Goal: Task Accomplishment & Management: Manage account settings

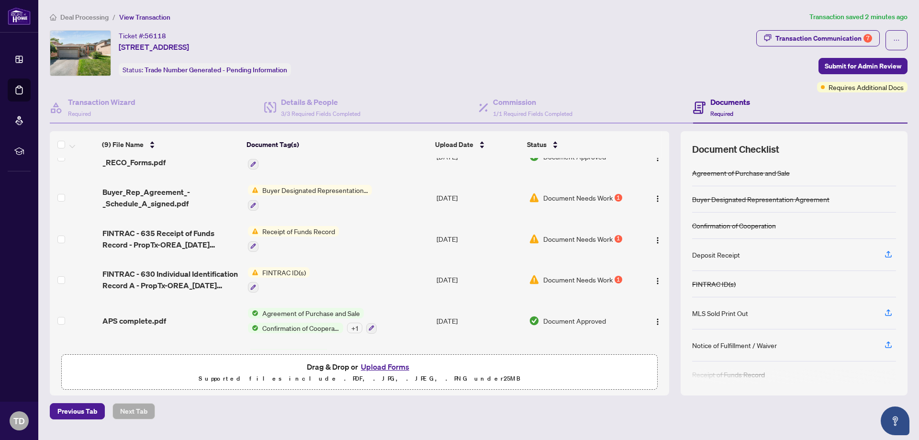
scroll to position [125, 0]
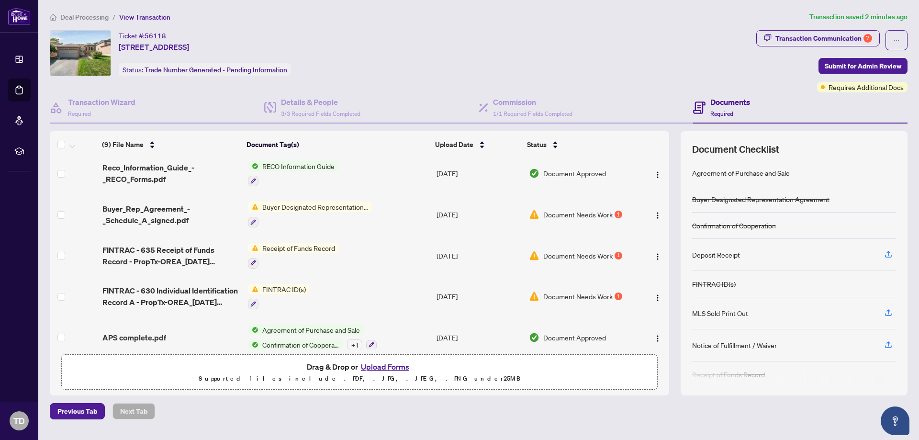
click at [561, 209] on span "Document Needs Work" at bounding box center [577, 214] width 69 height 11
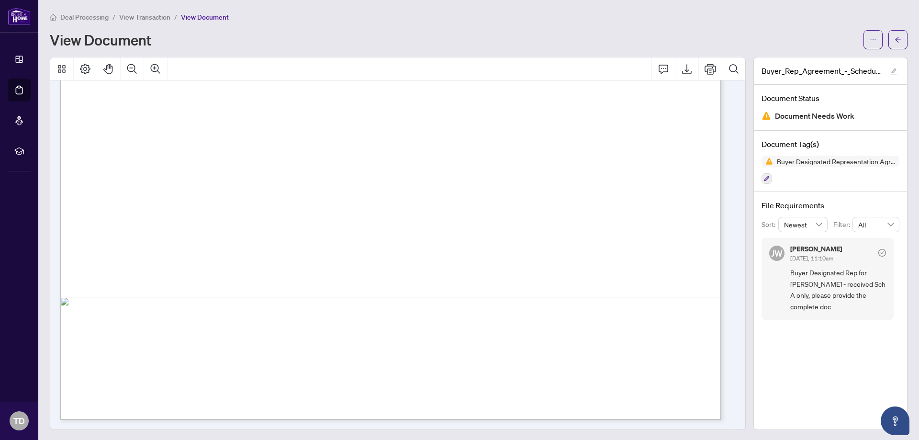
scroll to position [1, 0]
click at [816, 115] on span "Document Needs Work" at bounding box center [814, 114] width 79 height 13
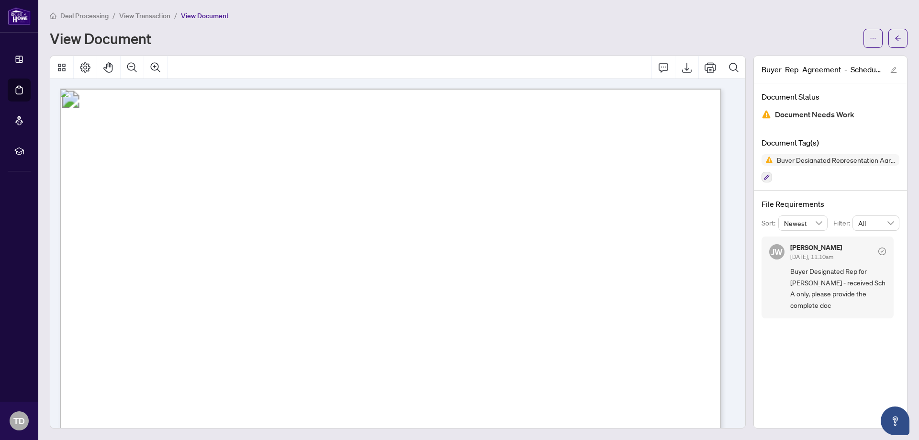
scroll to position [0, 0]
click at [894, 37] on icon "arrow-left" at bounding box center [897, 39] width 7 height 7
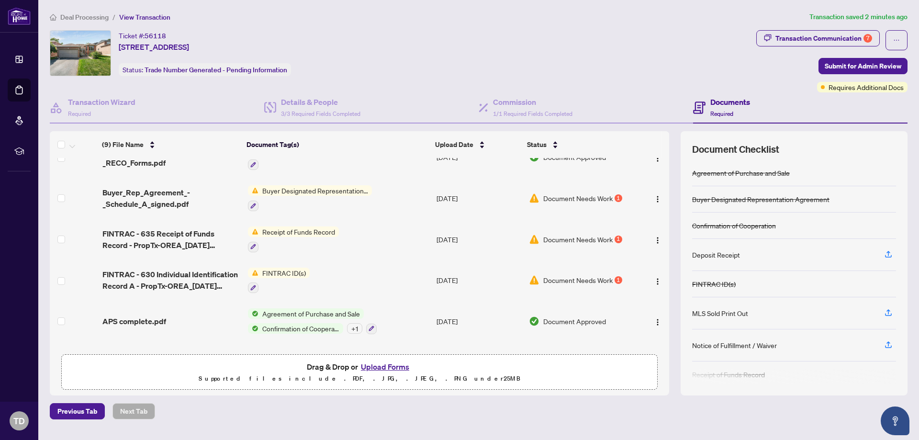
scroll to position [125, 0]
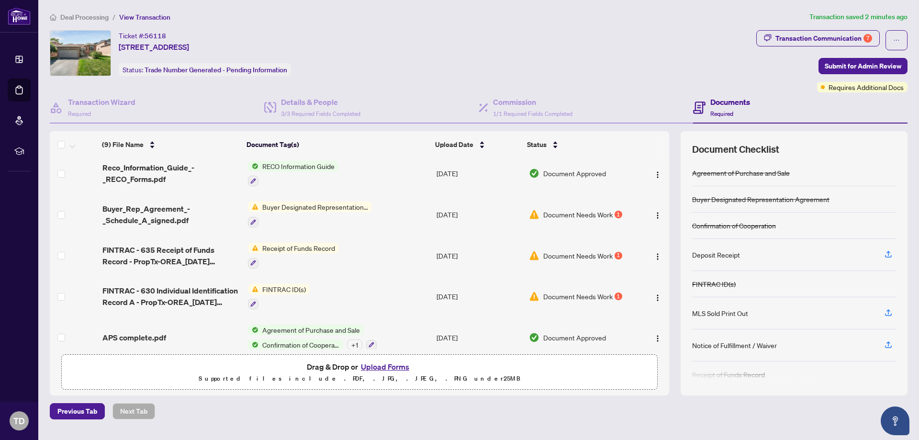
click at [296, 244] on span "Receipt of Funds Record" at bounding box center [298, 248] width 80 height 11
click at [578, 250] on span "Document Needs Work" at bounding box center [577, 255] width 69 height 11
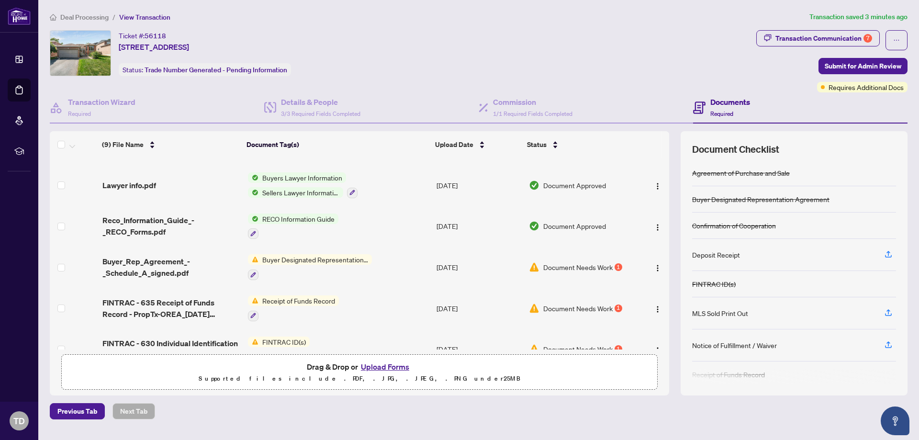
scroll to position [173, 0]
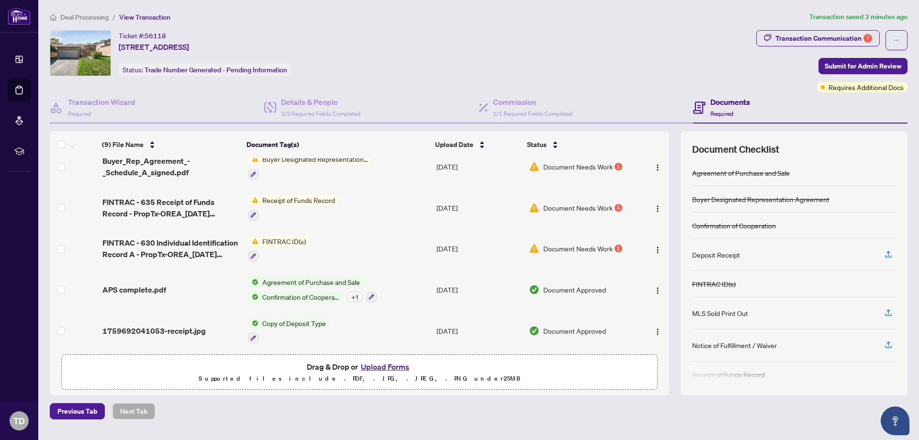
click at [282, 237] on span "FINTRAC ID(s)" at bounding box center [283, 241] width 51 height 11
click at [589, 243] on span "Document Needs Work" at bounding box center [577, 248] width 69 height 11
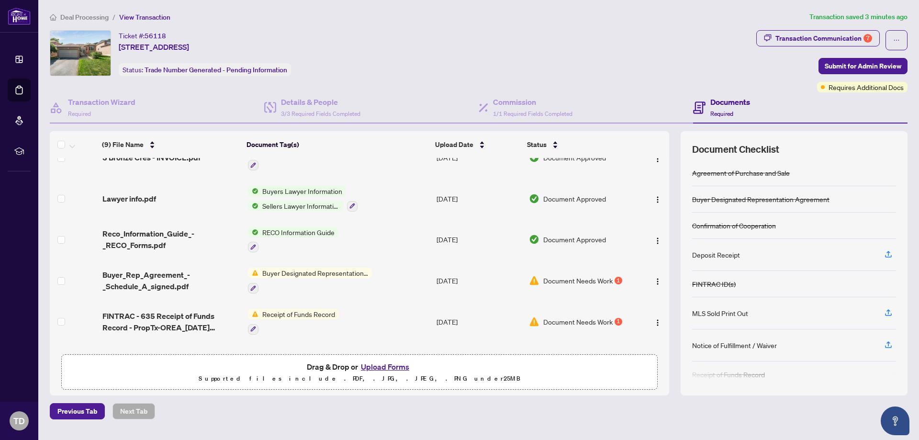
scroll to position [144, 0]
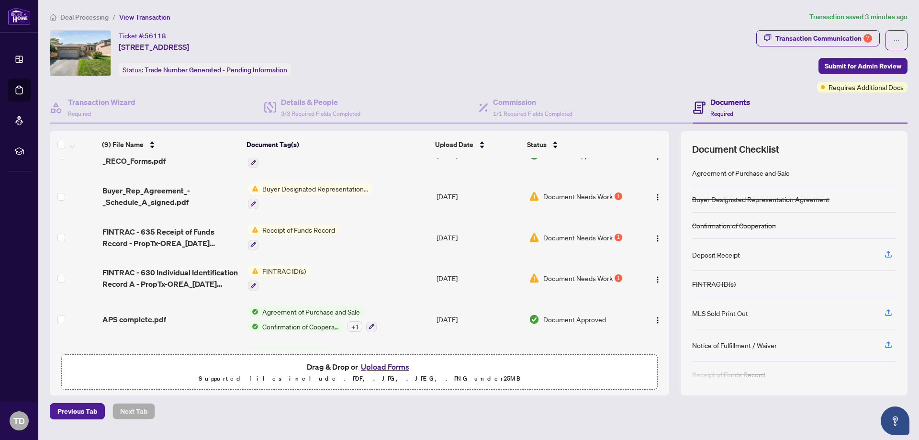
click at [289, 270] on span "FINTRAC ID(s)" at bounding box center [283, 271] width 51 height 11
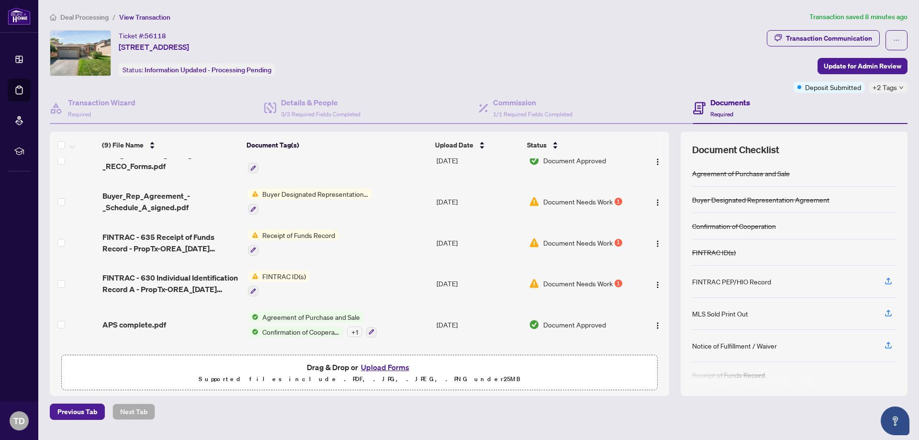
scroll to position [144, 0]
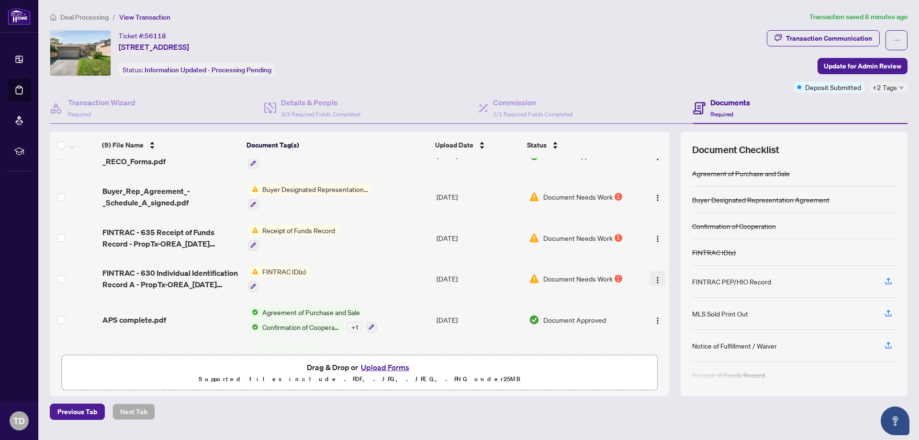
click at [653, 277] on img "button" at bounding box center [657, 280] width 8 height 8
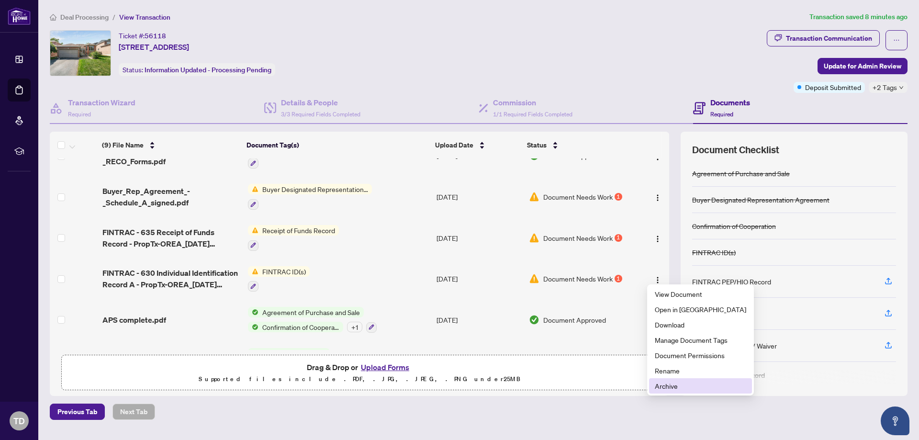
click at [682, 384] on span "Archive" at bounding box center [699, 385] width 91 height 11
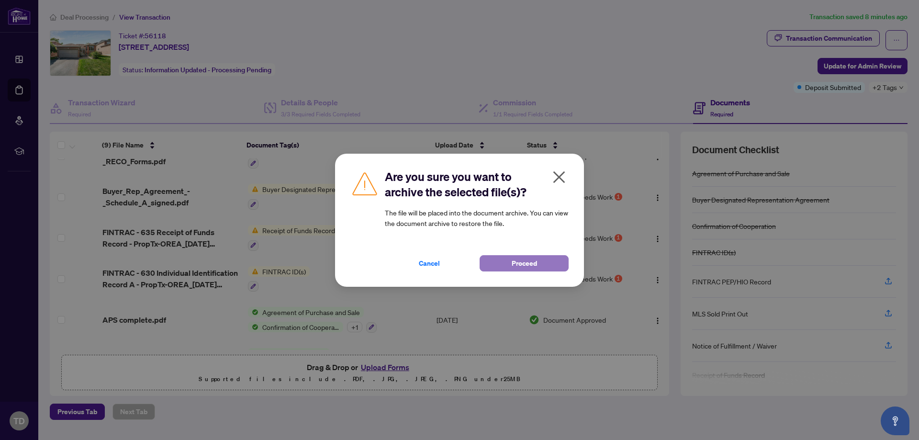
click at [520, 265] on span "Proceed" at bounding box center [523, 262] width 25 height 15
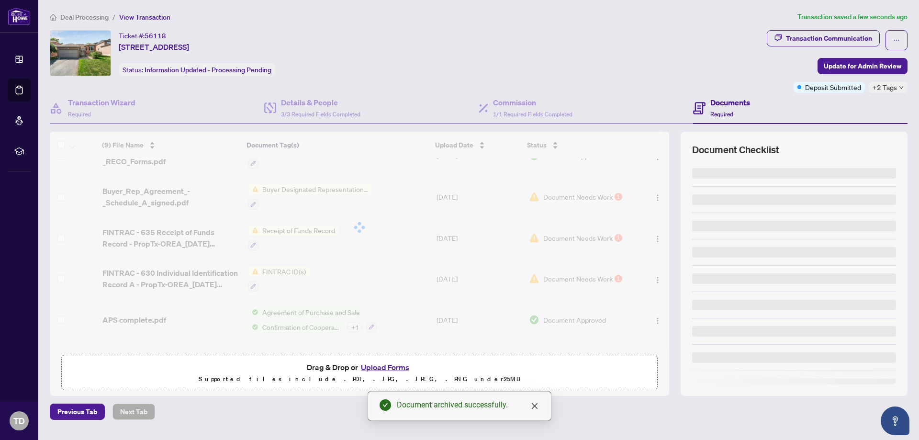
scroll to position [133, 0]
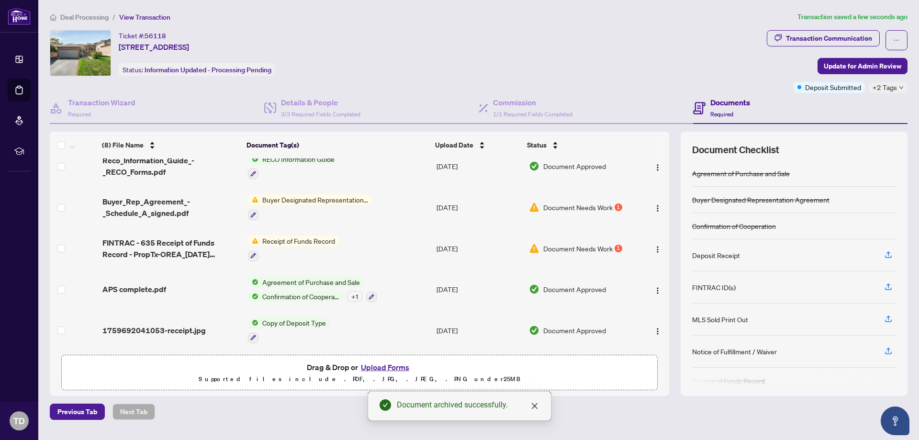
click at [386, 367] on button "Upload Forms" at bounding box center [385, 367] width 54 height 12
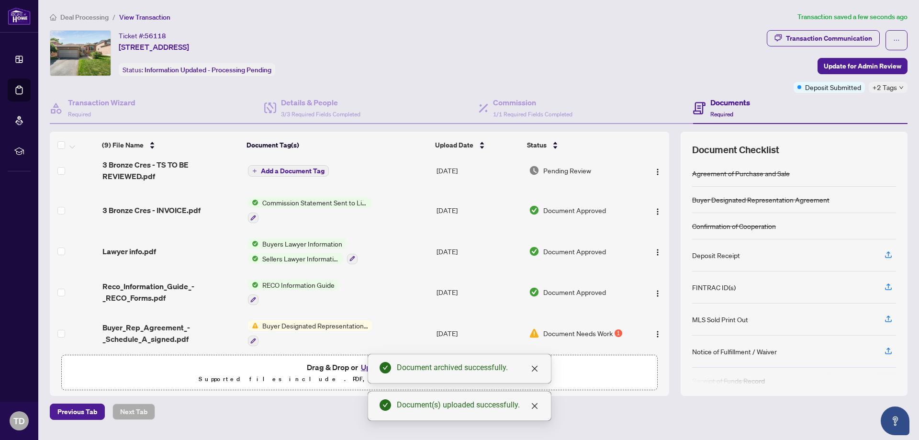
scroll to position [0, 0]
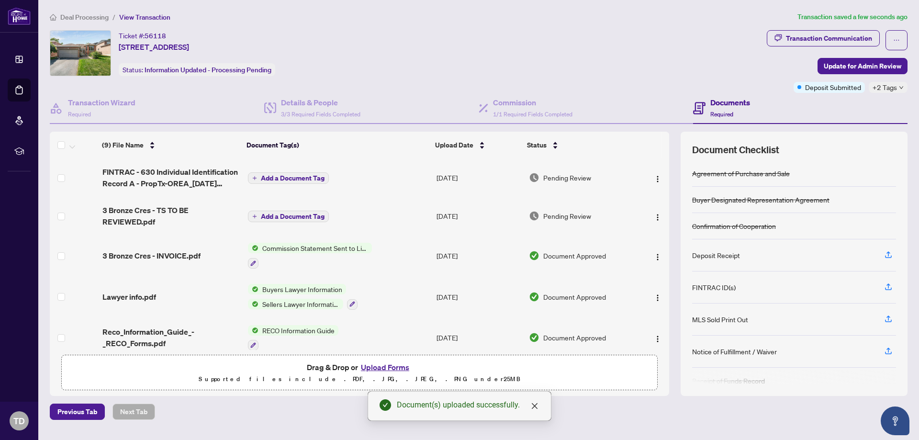
click at [278, 175] on span "Add a Document Tag" at bounding box center [293, 178] width 64 height 7
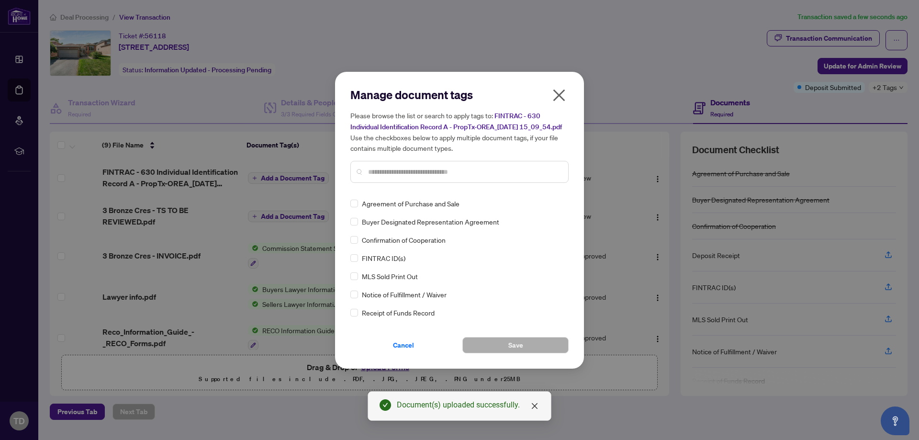
click at [416, 190] on div "Manage document tags Please browse the list or search to apply tags to: FINTRAC…" at bounding box center [459, 138] width 218 height 103
click at [417, 183] on div at bounding box center [459, 172] width 218 height 22
click at [424, 177] on input "text" at bounding box center [464, 171] width 192 height 11
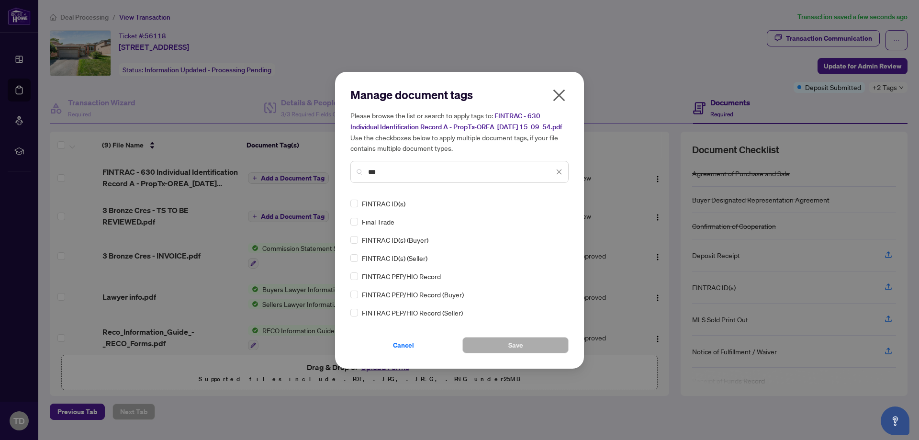
type input "***"
click at [502, 349] on button "Save" at bounding box center [515, 345] width 106 height 16
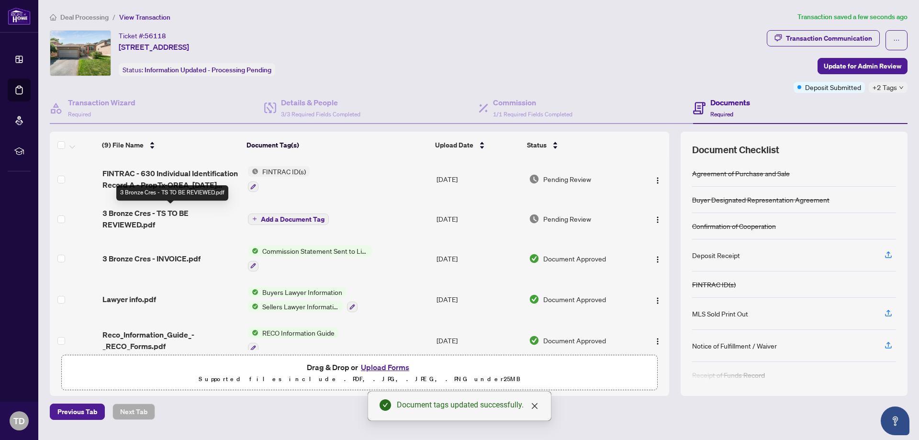
click at [174, 214] on span "3 Bronze Cres - TS TO BE REVIEWED.pdf" at bounding box center [171, 218] width 138 height 23
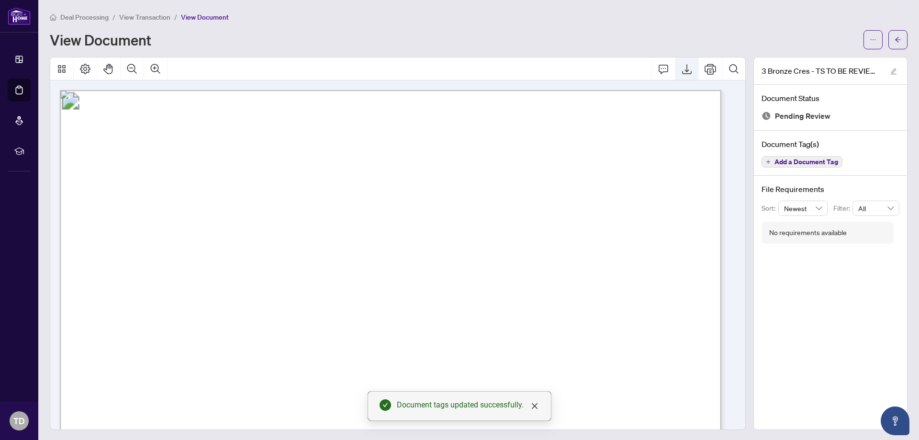
click at [681, 65] on icon "Export" at bounding box center [686, 68] width 11 height 11
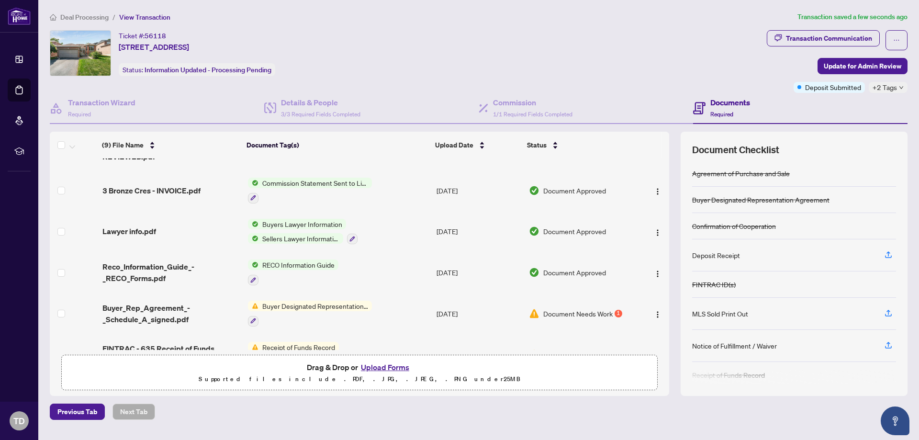
scroll to position [173, 0]
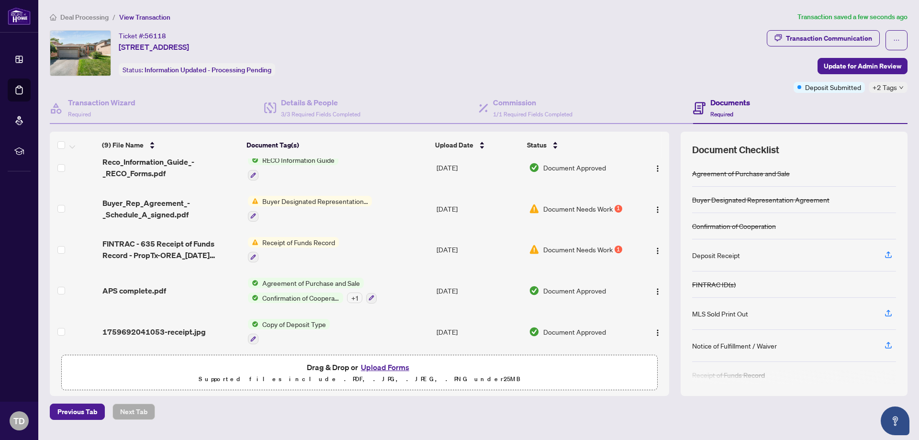
click at [294, 241] on span "Receipt of Funds Record" at bounding box center [298, 242] width 80 height 11
click at [297, 280] on span "Receipt of Funds Record" at bounding box center [289, 285] width 80 height 11
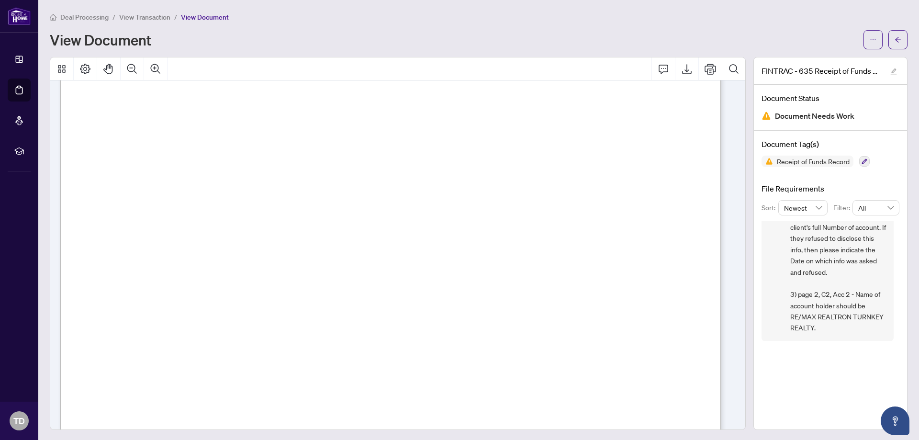
scroll to position [1, 0]
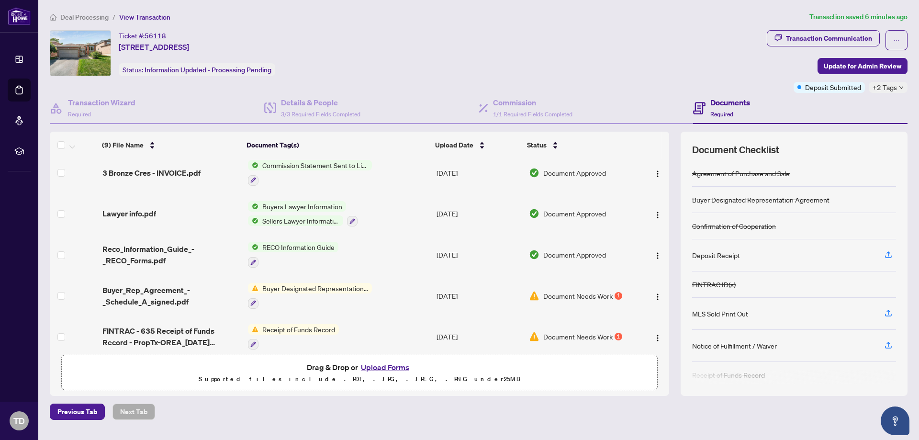
scroll to position [173, 0]
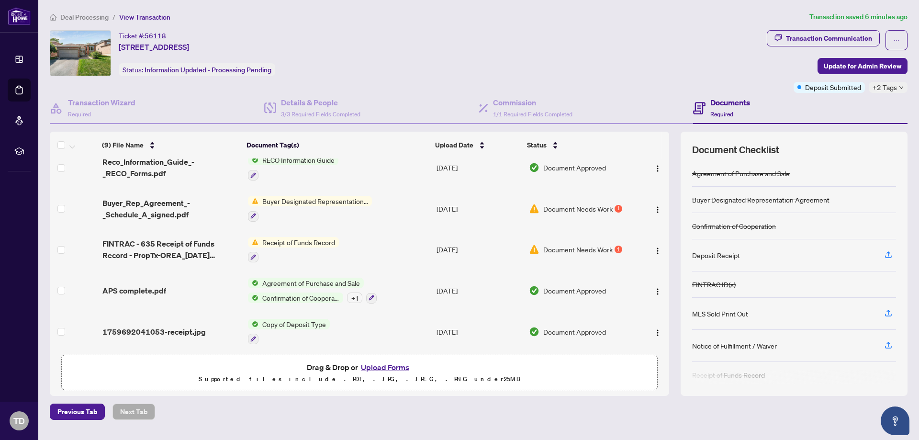
click at [309, 198] on span "Buyer Designated Representation Agreement" at bounding box center [314, 201] width 113 height 11
click at [295, 241] on span "Buyer Designated Representation Agreement" at bounding box center [314, 250] width 143 height 21
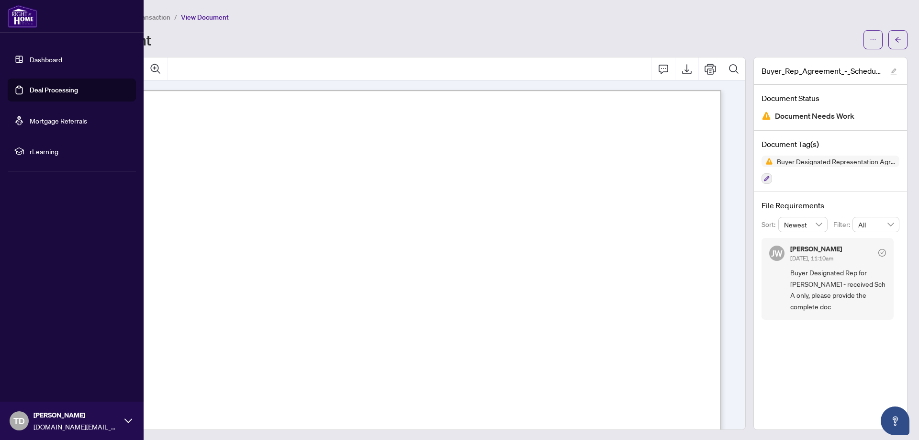
click at [50, 93] on link "Deal Processing" at bounding box center [54, 90] width 48 height 9
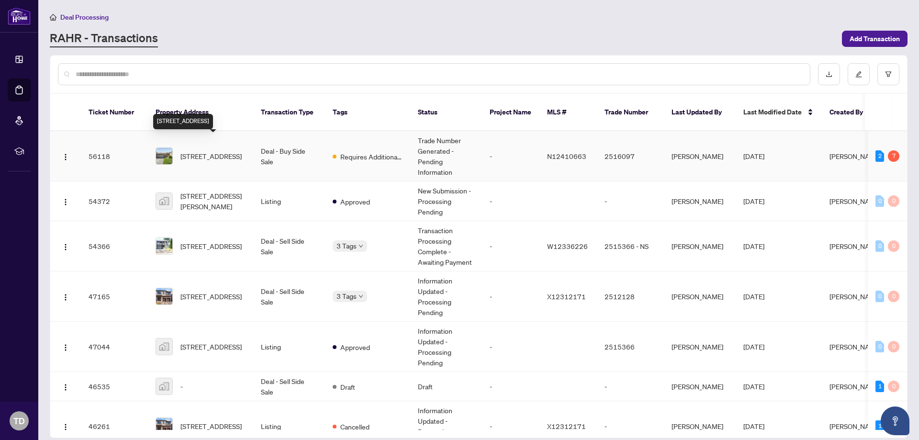
click at [208, 151] on span "[STREET_ADDRESS]" at bounding box center [210, 156] width 61 height 11
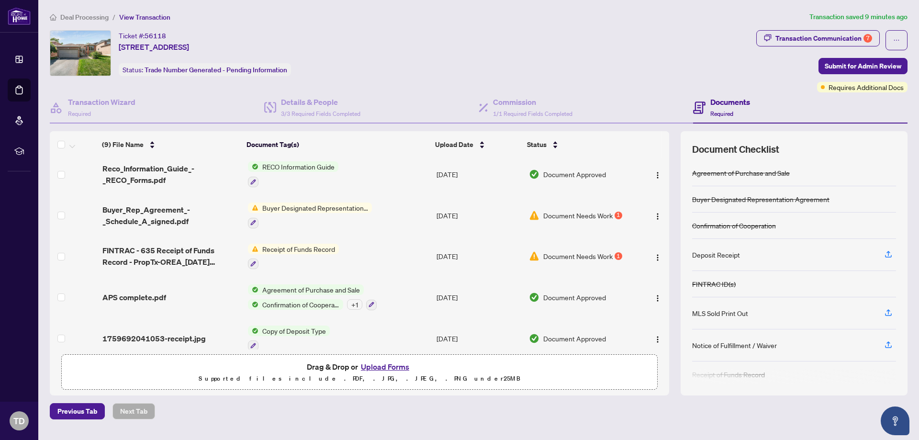
scroll to position [173, 0]
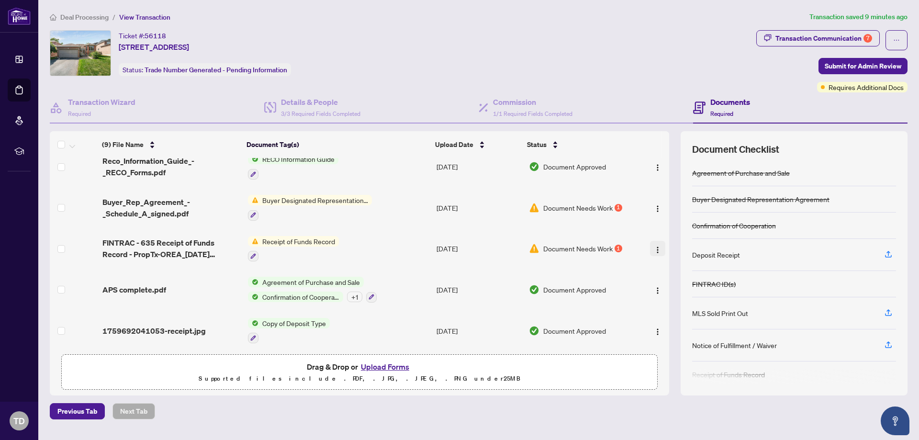
click at [653, 246] on img "button" at bounding box center [657, 250] width 8 height 8
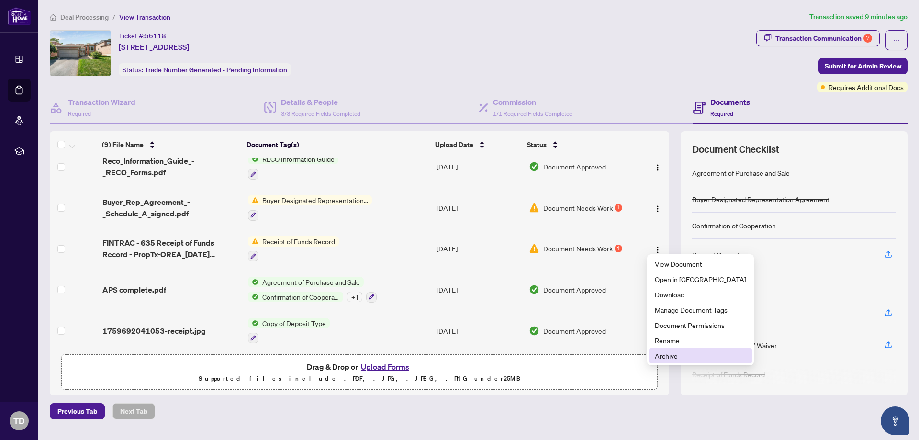
click at [681, 356] on span "Archive" at bounding box center [699, 355] width 91 height 11
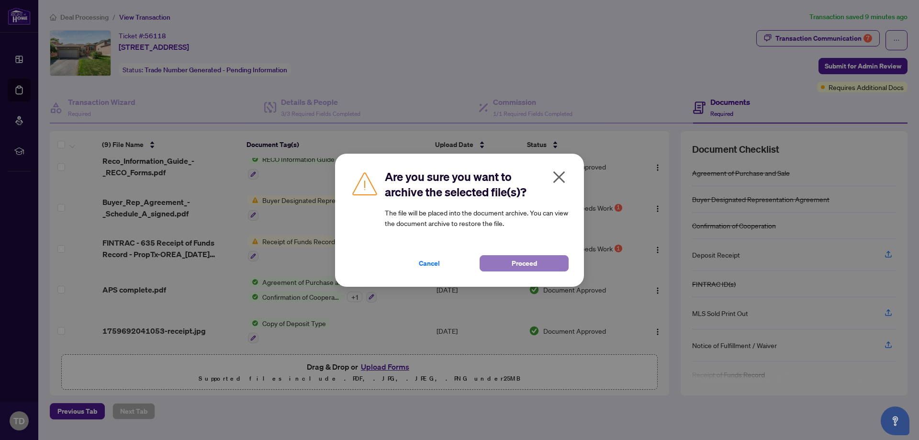
click at [537, 260] on button "Proceed" at bounding box center [523, 263] width 89 height 16
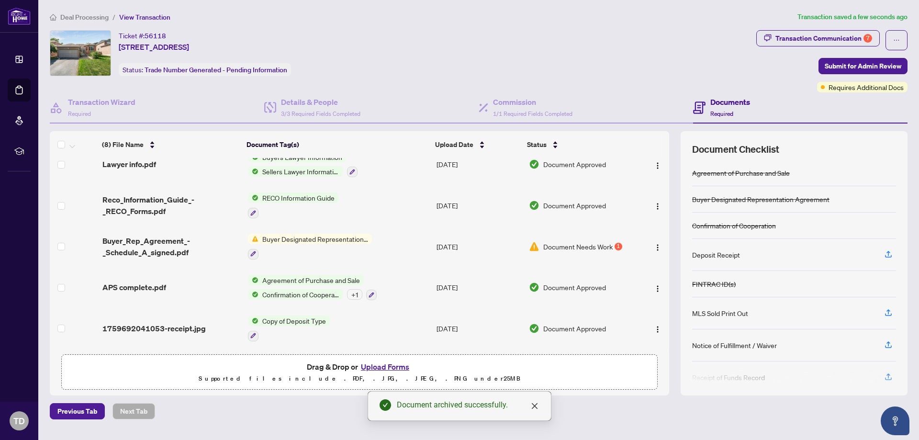
scroll to position [133, 0]
click at [385, 366] on button "Upload Forms" at bounding box center [385, 366] width 54 height 12
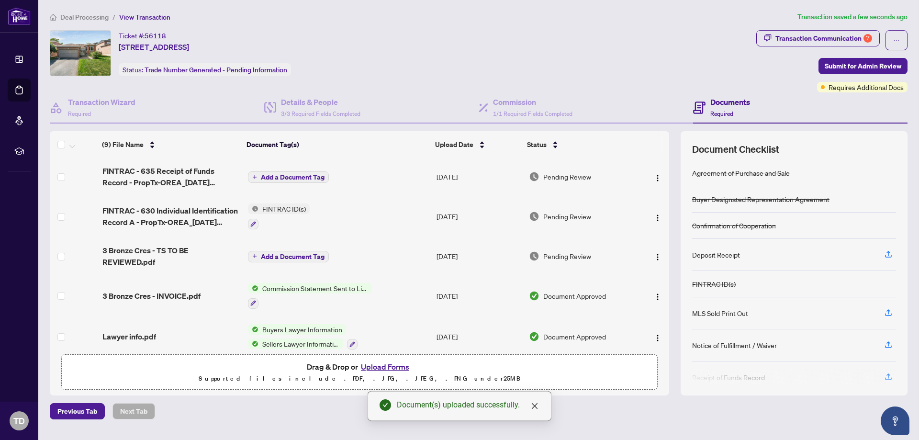
scroll to position [0, 0]
click at [308, 178] on span "Add a Document Tag" at bounding box center [293, 177] width 64 height 7
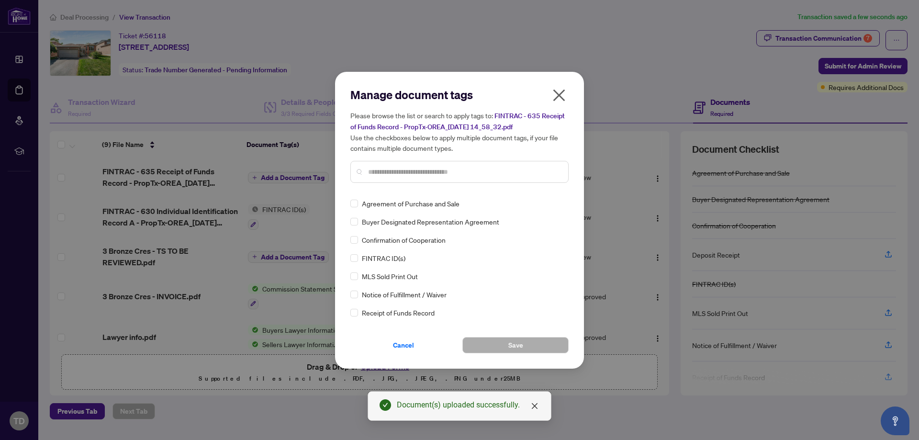
click at [391, 193] on div "Manage document tags Please browse the list or search to apply tags to: FINTRAC…" at bounding box center [459, 220] width 218 height 266
click at [416, 170] on input "text" at bounding box center [464, 171] width 192 height 11
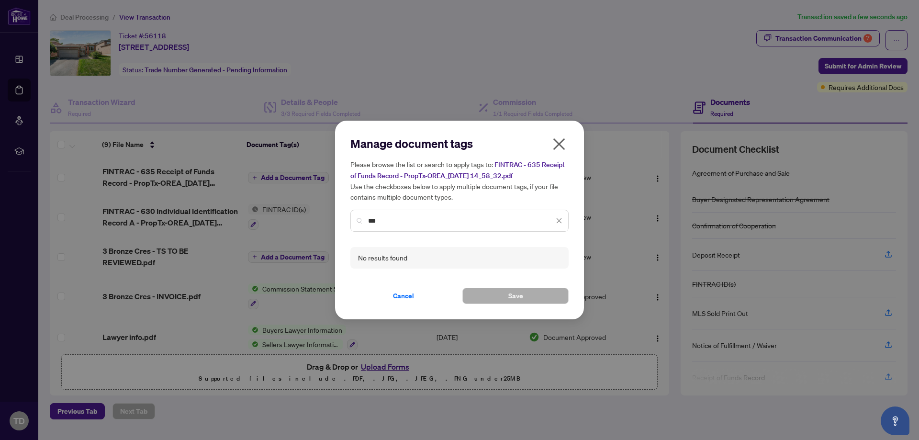
drag, startPoint x: 371, startPoint y: 219, endPoint x: 352, endPoint y: 221, distance: 19.3
click at [352, 221] on div "***" at bounding box center [459, 221] width 218 height 22
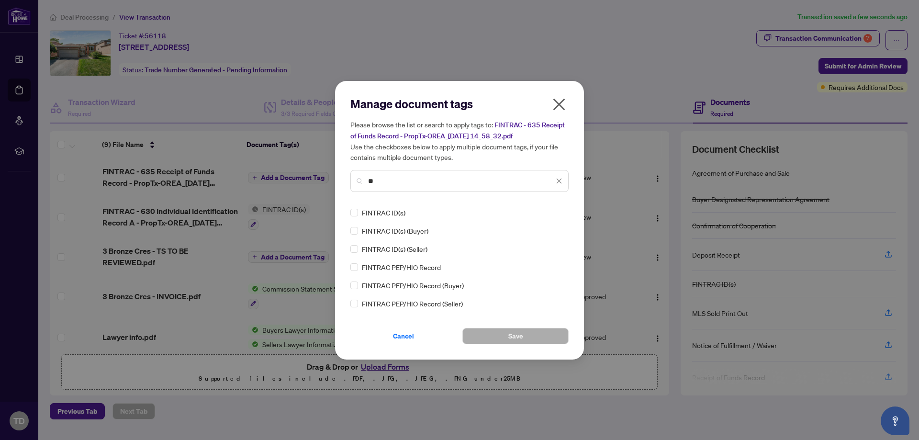
type input "*"
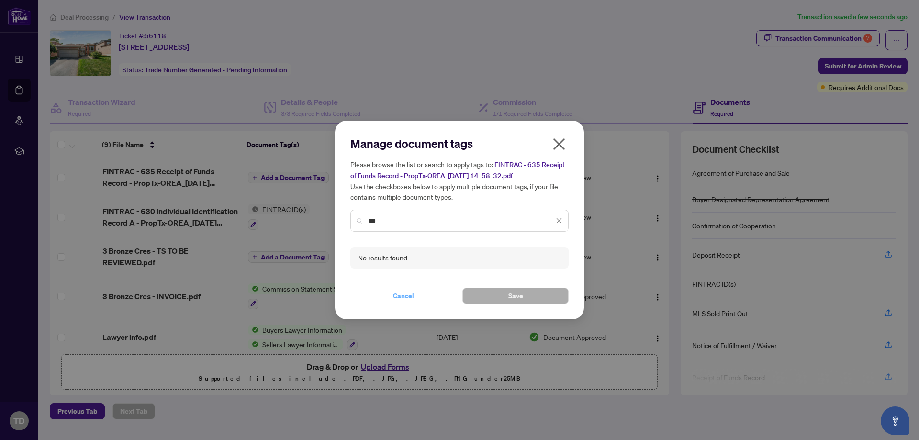
type input "***"
click at [406, 296] on span "Cancel" at bounding box center [403, 295] width 21 height 15
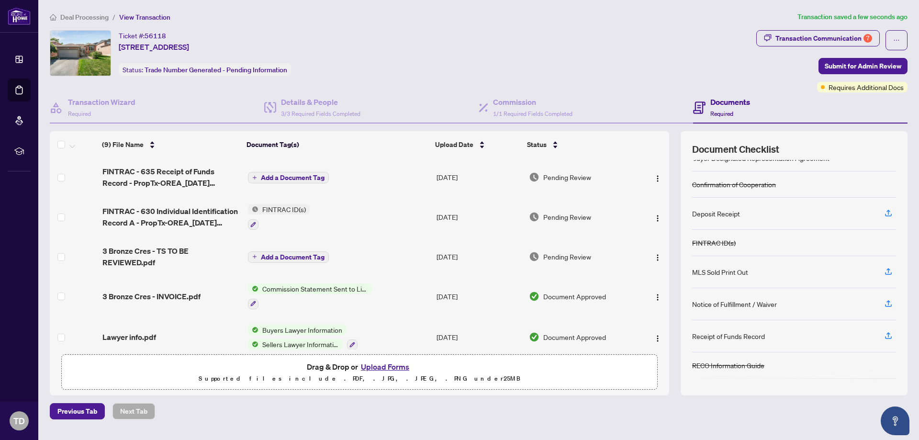
scroll to position [72, 0]
click at [274, 181] on button "Add a Document Tag" at bounding box center [288, 177] width 81 height 11
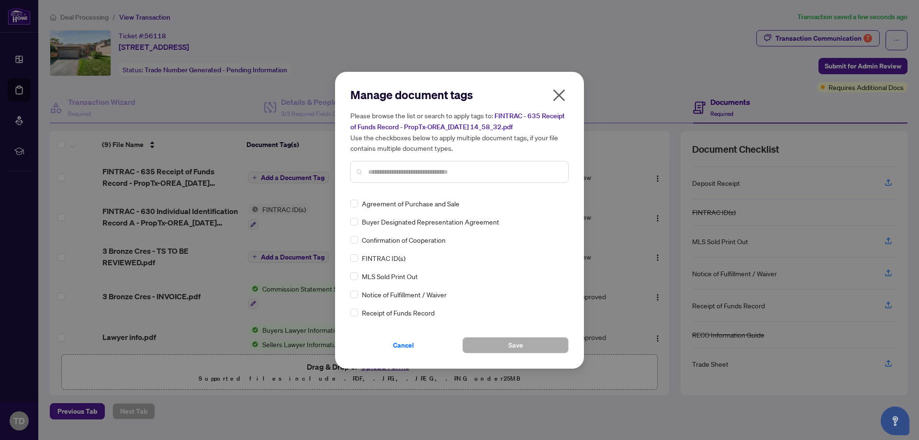
click at [395, 176] on input "text" at bounding box center [464, 171] width 192 height 11
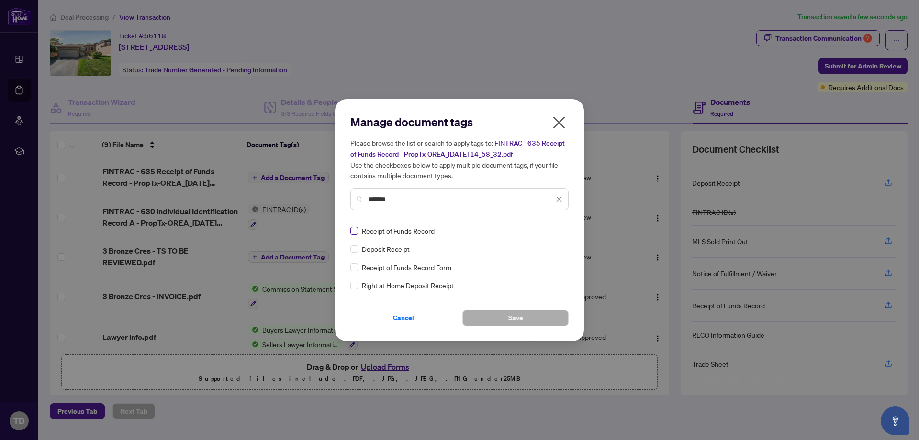
type input "*******"
click at [517, 315] on span "Save" at bounding box center [515, 317] width 15 height 15
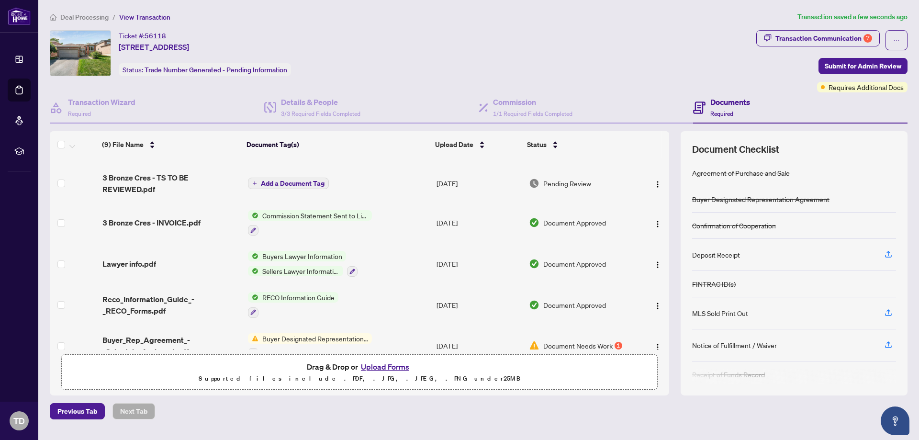
scroll to position [144, 0]
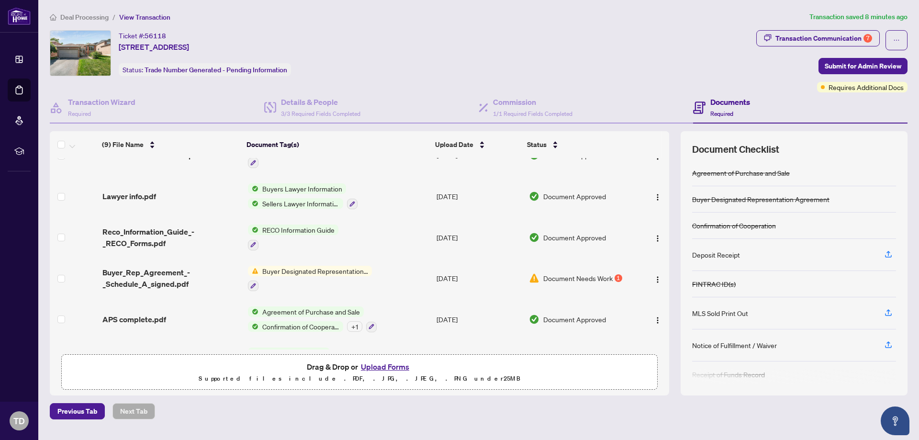
click at [404, 86] on div "Ticket #: 56118 3 Bronze Cres, Bradford West Gwillimbury, Ontario L3Z 2Z4, Cana…" at bounding box center [401, 61] width 706 height 62
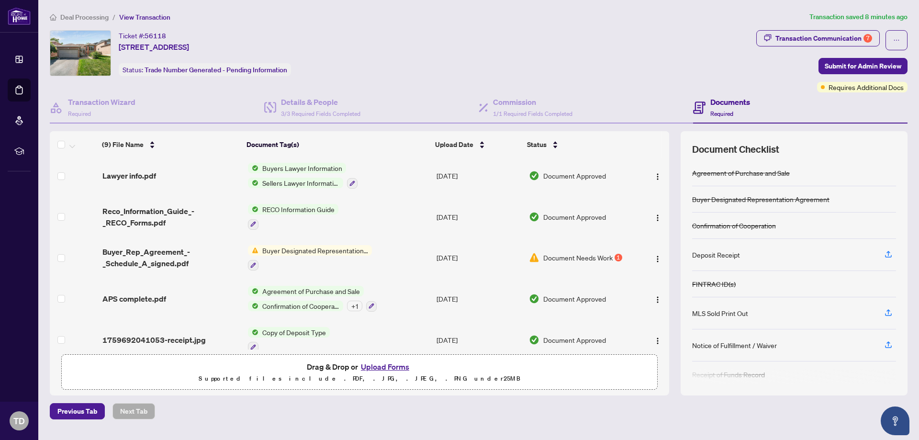
scroll to position [173, 0]
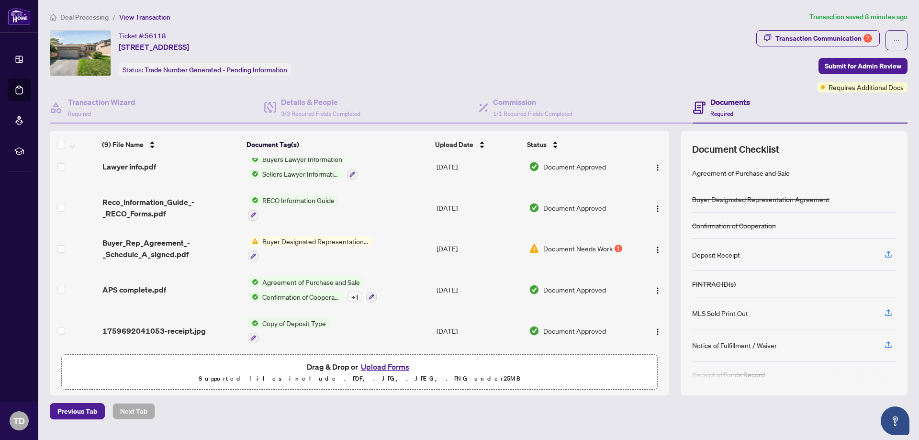
click at [377, 365] on button "Upload Forms" at bounding box center [385, 366] width 54 height 12
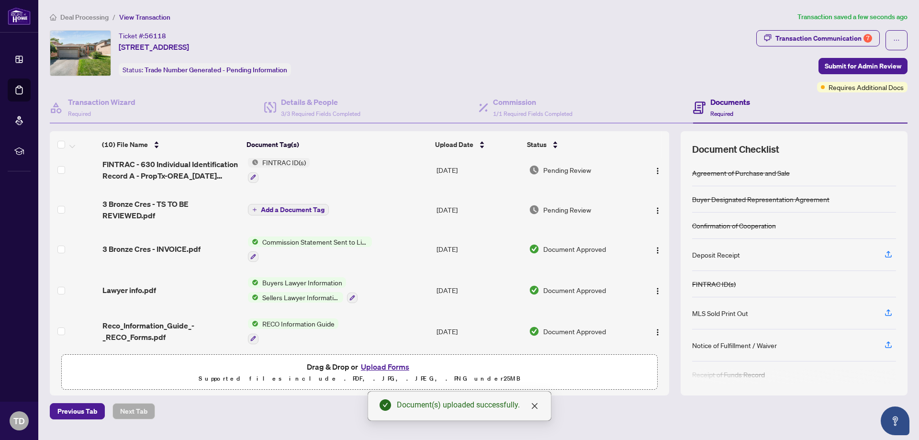
scroll to position [0, 0]
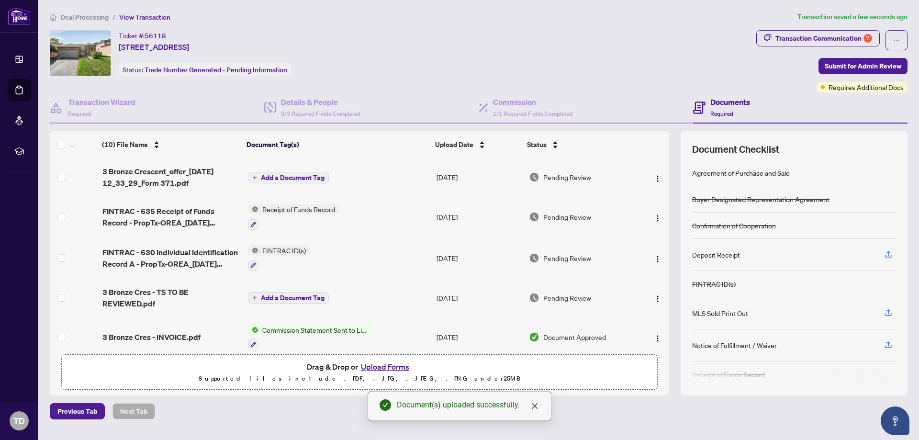
click at [296, 177] on span "Add a Document Tag" at bounding box center [293, 177] width 64 height 7
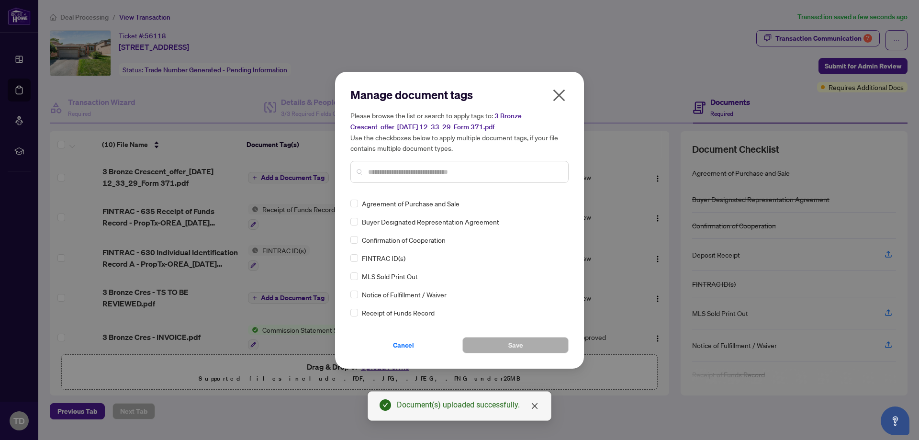
click at [412, 191] on div "Manage document tags Please browse the list or search to apply tags to: 3 Bronz…" at bounding box center [459, 220] width 218 height 266
click at [421, 171] on input "text" at bounding box center [464, 171] width 192 height 11
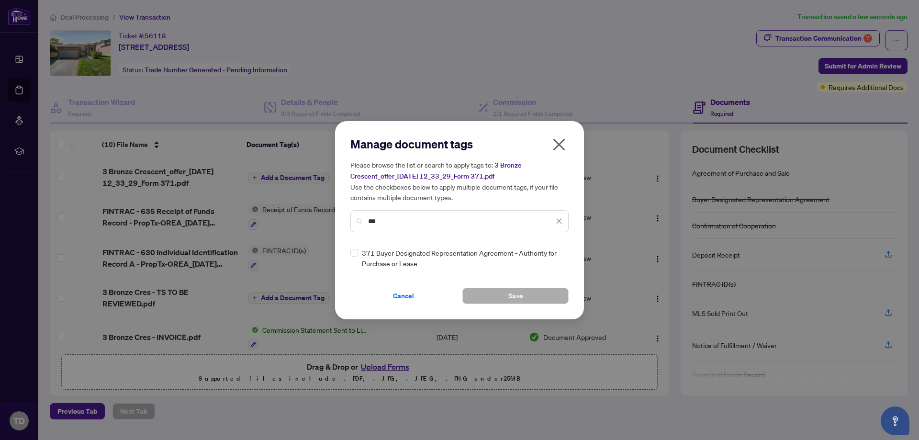
type input "***"
click at [358, 254] on div "371 Buyer Designated Representation Agreement - Authority for Purchase or Lease" at bounding box center [456, 257] width 212 height 21
drag, startPoint x: 465, startPoint y: 292, endPoint x: 477, endPoint y: 292, distance: 11.5
click at [476, 292] on button "Save" at bounding box center [515, 296] width 106 height 16
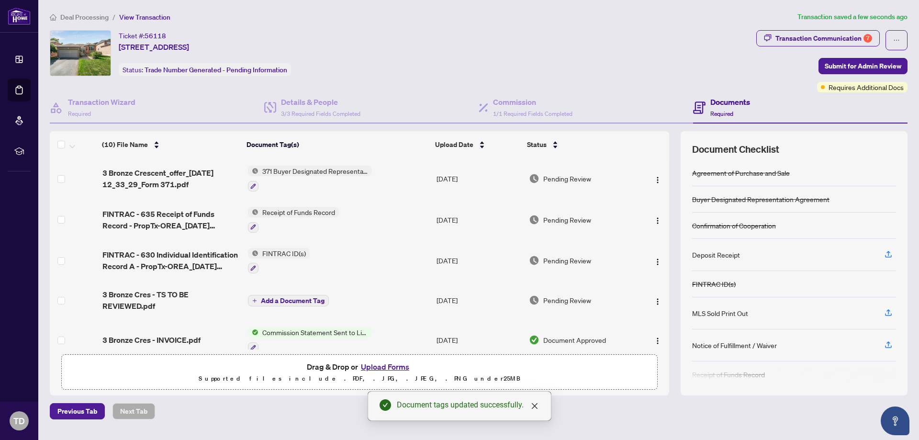
click at [376, 364] on button "Upload Forms" at bounding box center [385, 366] width 54 height 12
click at [235, 20] on ol "Deal Processing / View Transaction" at bounding box center [421, 16] width 743 height 11
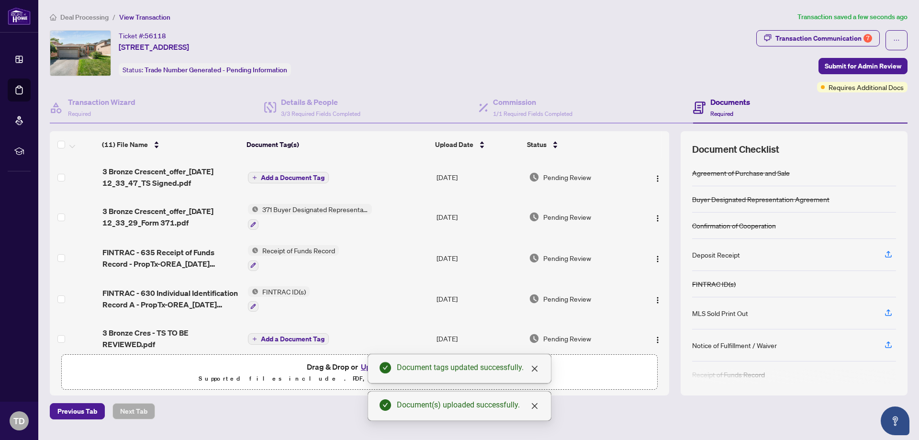
click at [309, 181] on button "Add a Document Tag" at bounding box center [288, 177] width 81 height 11
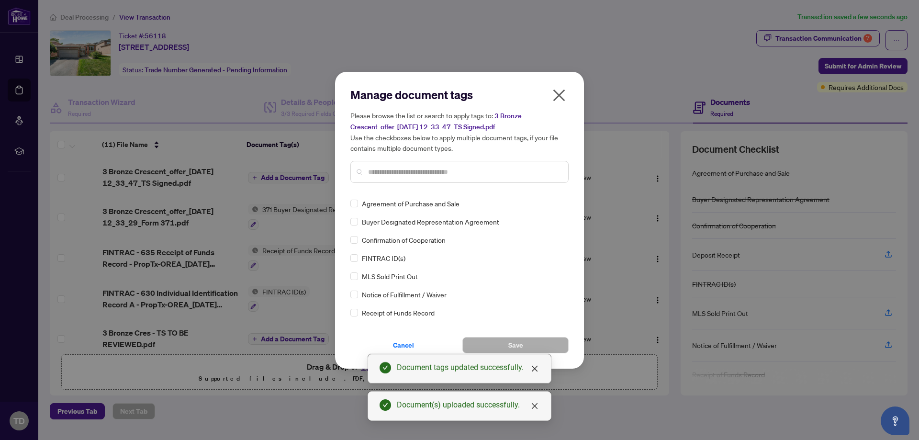
click at [411, 192] on div "Manage document tags Please browse the list or search to apply tags to: 3 Bronz…" at bounding box center [459, 220] width 218 height 266
click at [417, 175] on input "text" at bounding box center [464, 171] width 192 height 11
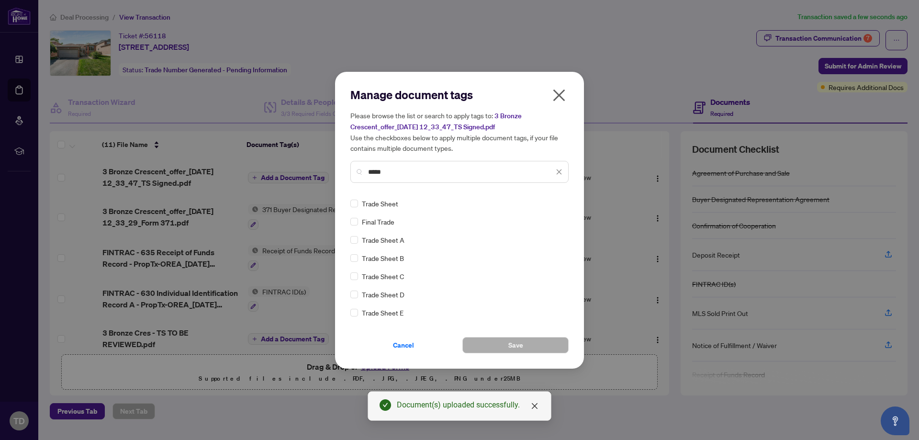
type input "*****"
click at [506, 347] on button "Save" at bounding box center [515, 345] width 106 height 16
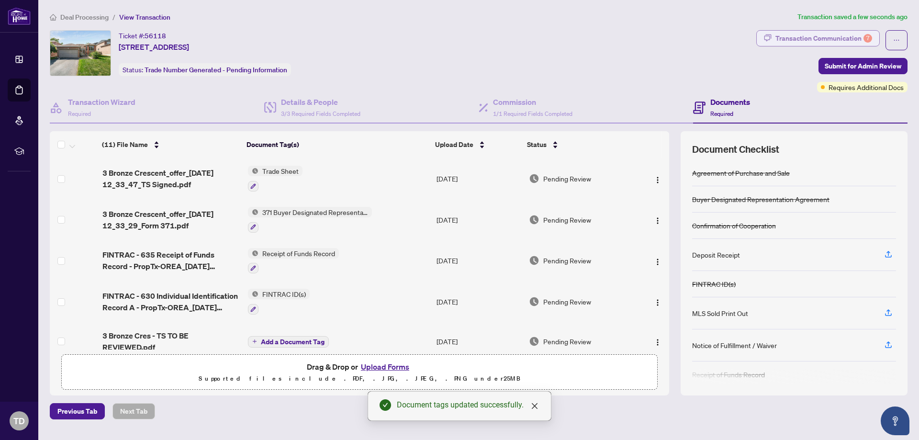
click at [840, 36] on div "Transaction Communication 7" at bounding box center [823, 38] width 97 height 15
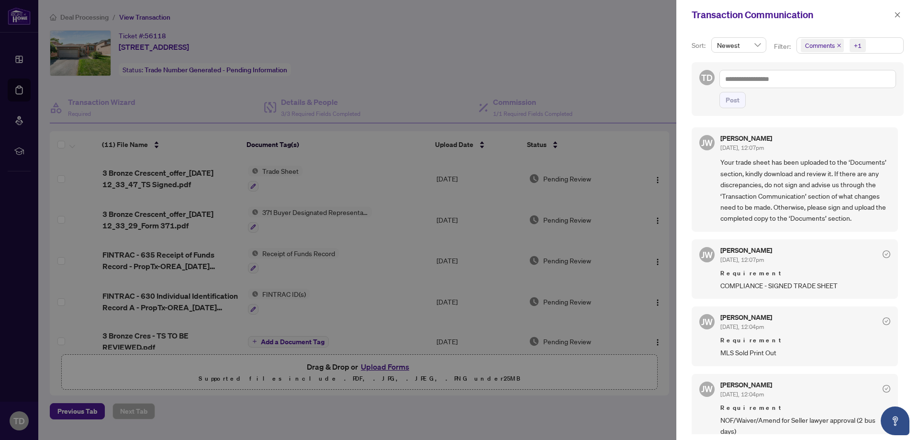
click at [831, 100] on div "Post" at bounding box center [807, 100] width 177 height 16
drag, startPoint x: 630, startPoint y: 71, endPoint x: 718, endPoint y: 116, distance: 98.6
click at [629, 71] on div at bounding box center [459, 220] width 919 height 440
click at [897, 14] on icon "close" at bounding box center [897, 14] width 7 height 7
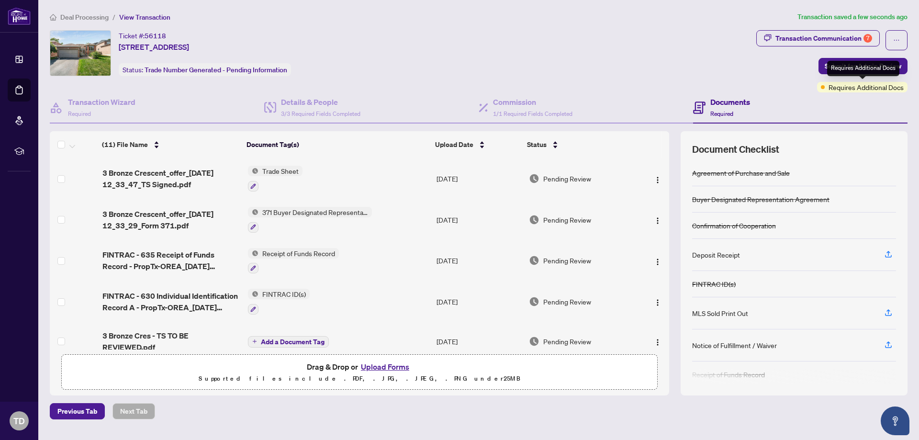
click at [862, 65] on div "Requires Additional Docs" at bounding box center [863, 68] width 72 height 15
click at [786, 66] on div "Transaction Communication 7 Submit for Admin Review Requires Additional Docs" at bounding box center [831, 61] width 151 height 62
click at [845, 63] on span "Submit for Admin Review" at bounding box center [862, 65] width 77 height 15
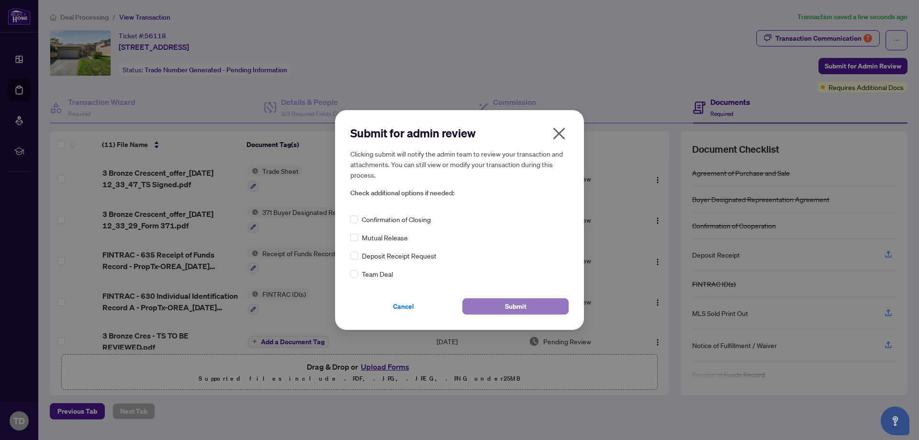
click at [505, 305] on span "Submit" at bounding box center [516, 306] width 22 height 15
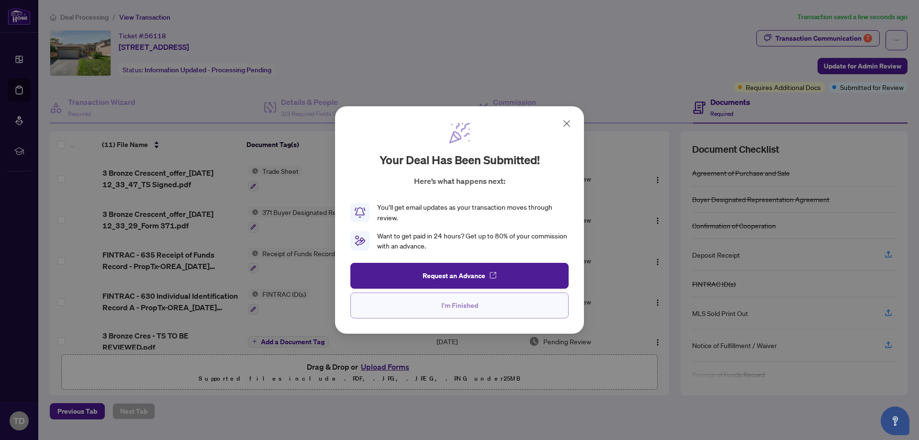
click at [449, 313] on span "I'm Finished" at bounding box center [459, 305] width 37 height 15
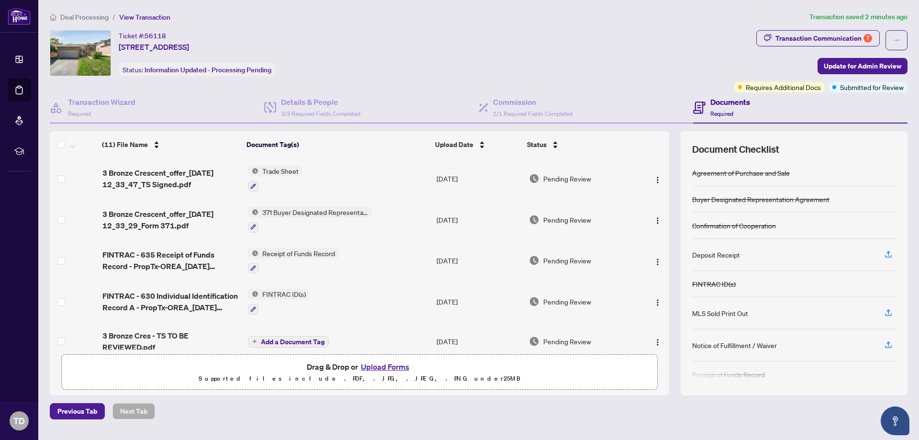
click at [397, 364] on button "Upload Forms" at bounding box center [385, 366] width 54 height 12
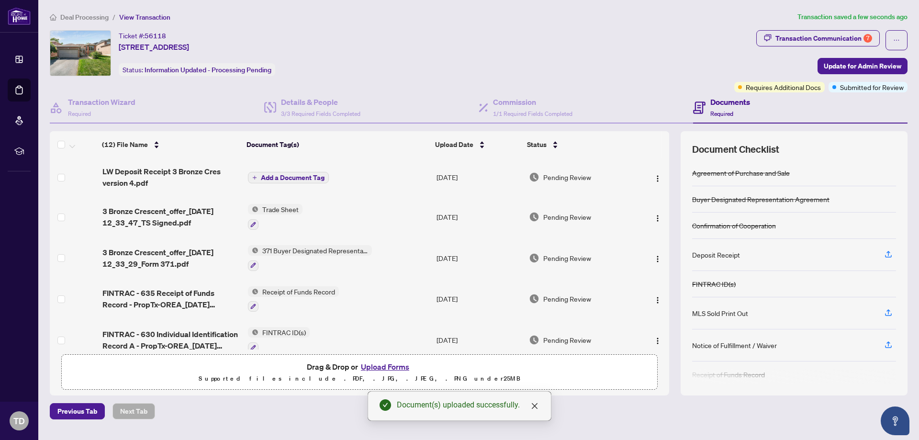
click at [288, 179] on span "Add a Document Tag" at bounding box center [293, 177] width 64 height 7
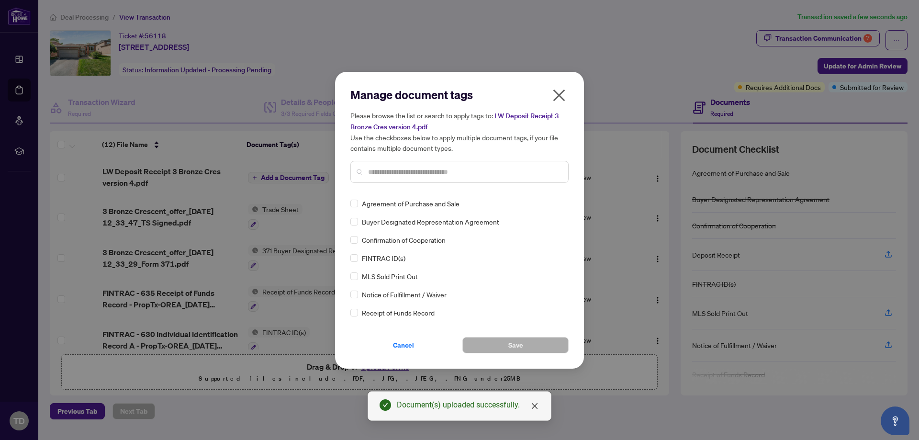
click at [442, 190] on div "Manage document tags Please browse the list or search to apply tags to: LW Depo…" at bounding box center [459, 220] width 218 height 266
click at [445, 174] on input "text" at bounding box center [464, 171] width 192 height 11
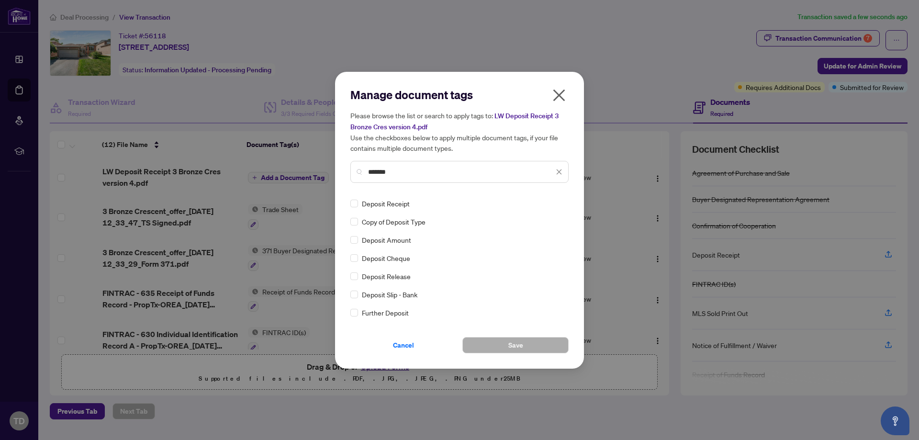
type input "*******"
click at [505, 341] on button "Save" at bounding box center [515, 345] width 106 height 16
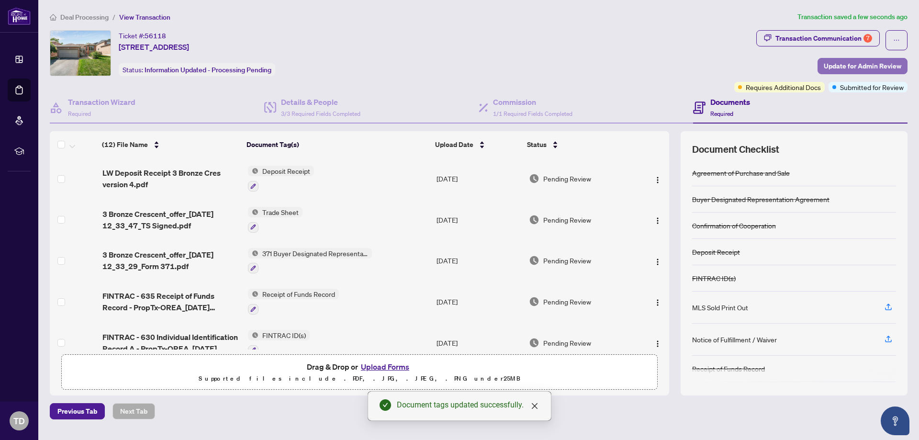
click at [843, 65] on span "Update for Admin Review" at bounding box center [862, 65] width 78 height 15
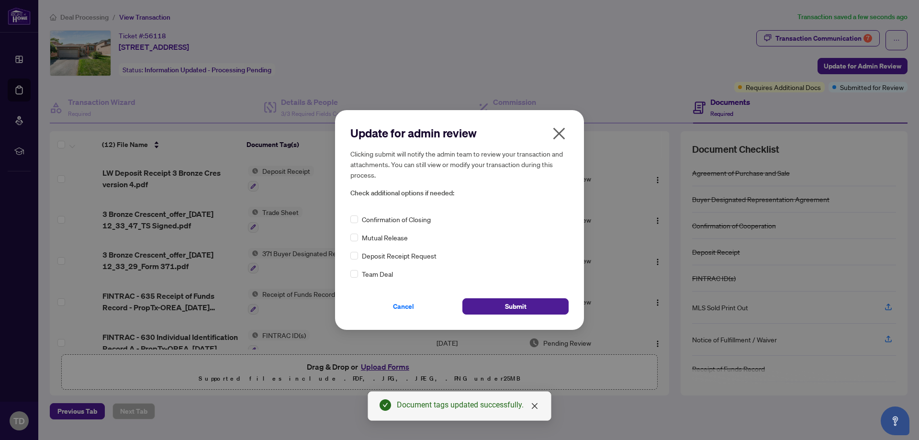
click at [558, 133] on icon "close" at bounding box center [559, 133] width 12 height 12
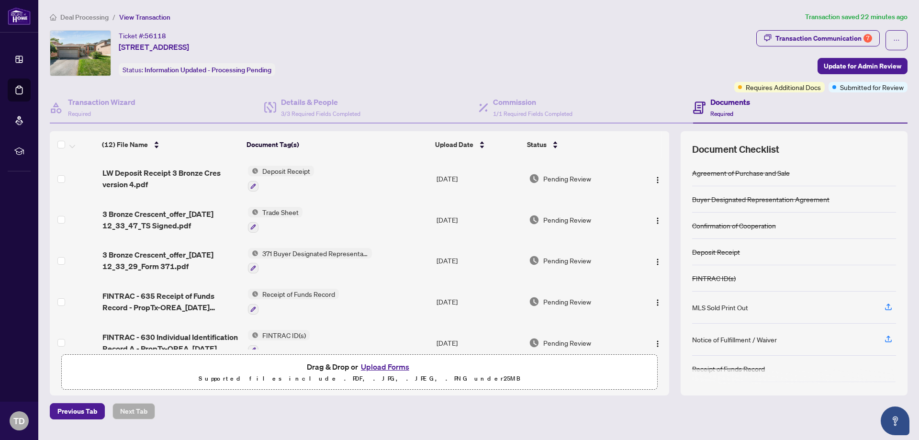
click at [817, 58] on button "Update for Admin Review" at bounding box center [862, 66] width 90 height 16
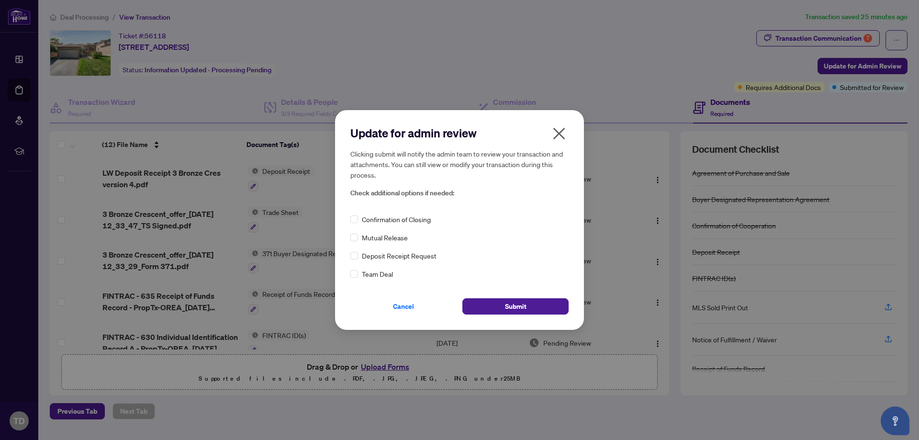
drag, startPoint x: 868, startPoint y: 237, endPoint x: 860, endPoint y: 253, distance: 18.0
click at [876, 232] on div "Update for admin review Clicking submit will notify the admin team to review yo…" at bounding box center [459, 220] width 919 height 440
click at [560, 136] on icon "close" at bounding box center [558, 133] width 15 height 15
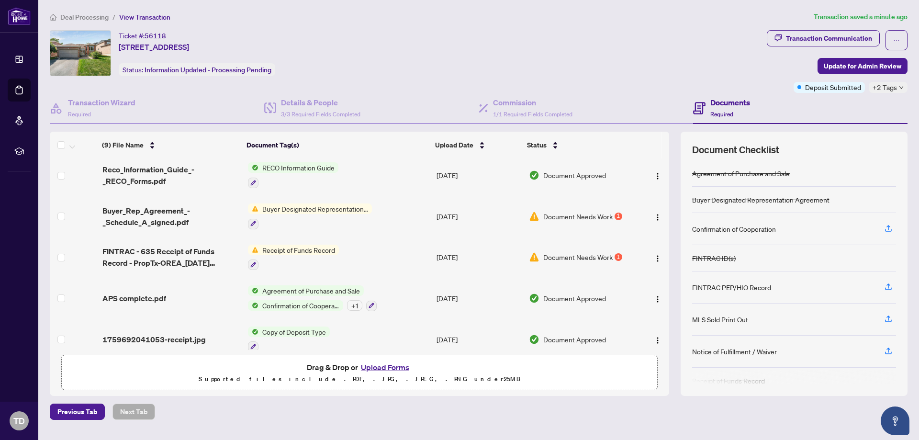
scroll to position [117, 0]
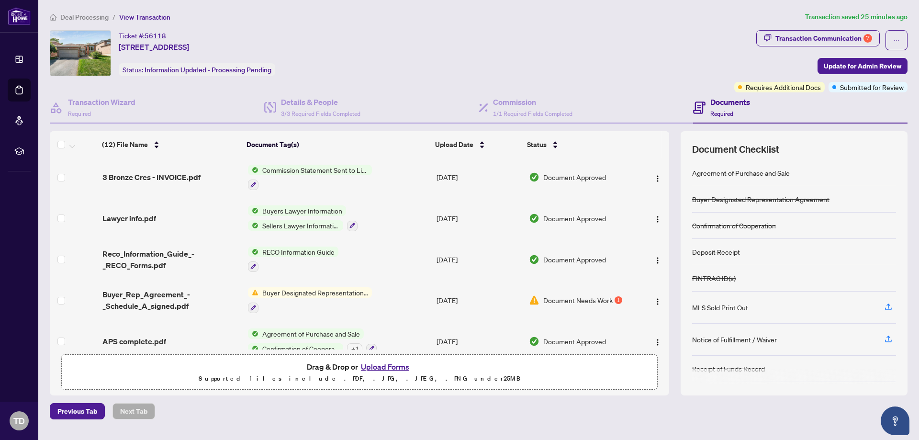
scroll to position [287, 0]
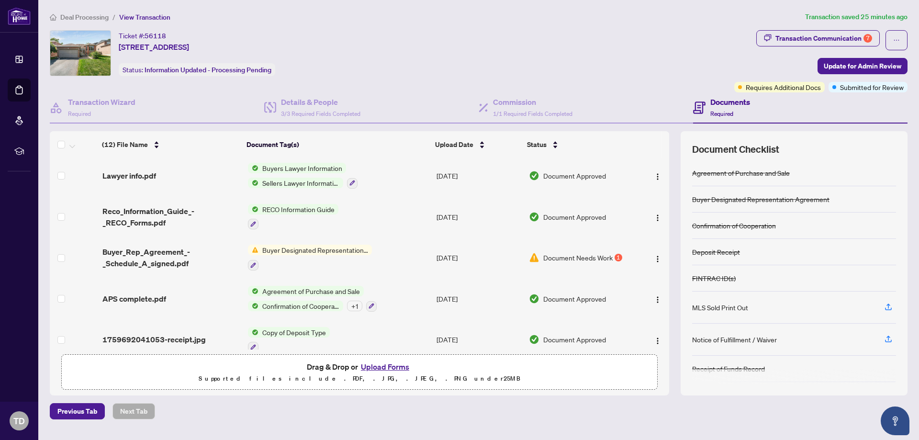
click at [335, 247] on span "Buyer Designated Representation Agreement" at bounding box center [314, 249] width 113 height 11
click at [581, 252] on span "Document Needs Work" at bounding box center [577, 257] width 69 height 11
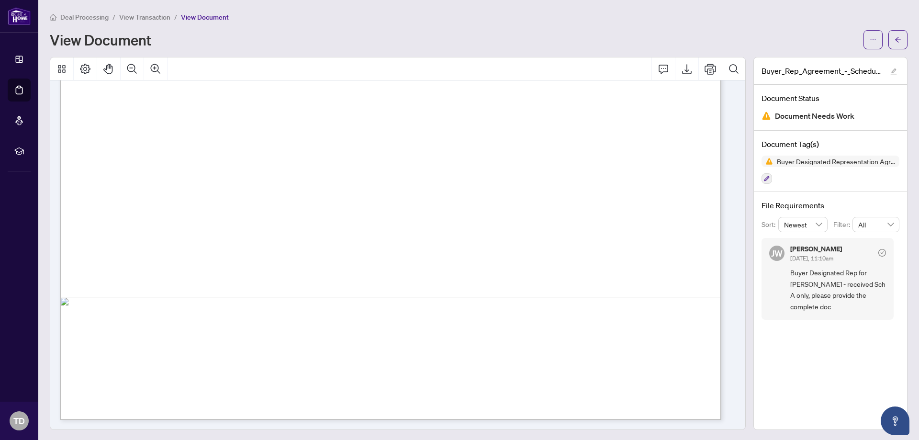
scroll to position [1, 0]
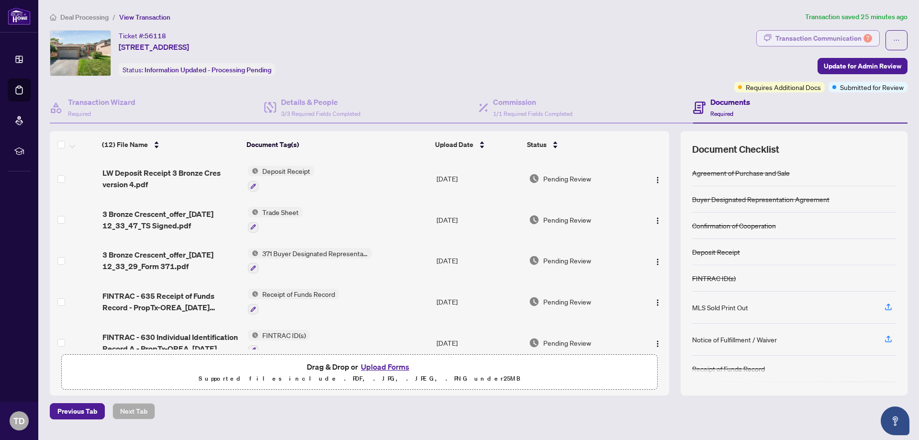
click at [840, 41] on div "Transaction Communication 7" at bounding box center [823, 38] width 97 height 15
